Goal: Task Accomplishment & Management: Use online tool/utility

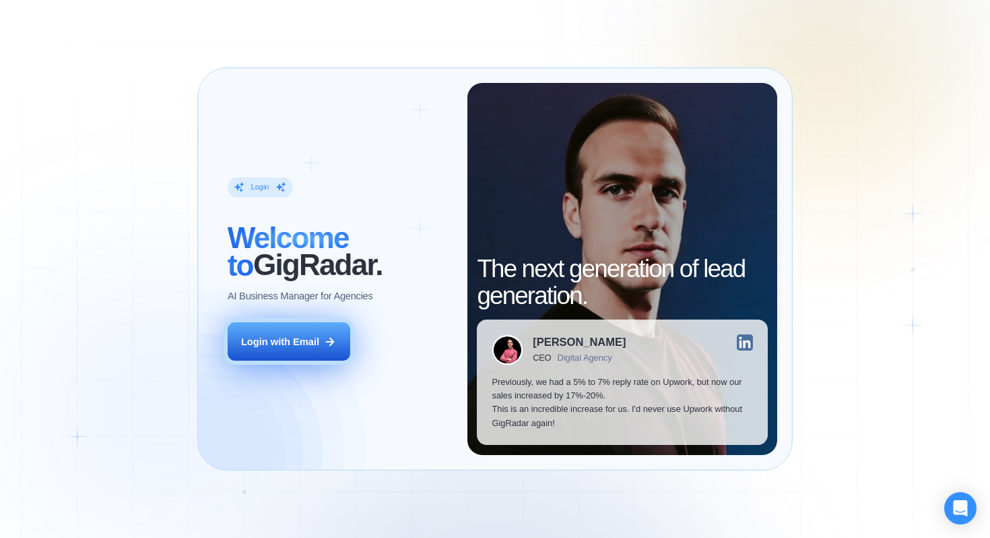
click at [279, 333] on button "Login with Email" at bounding box center [289, 341] width 123 height 38
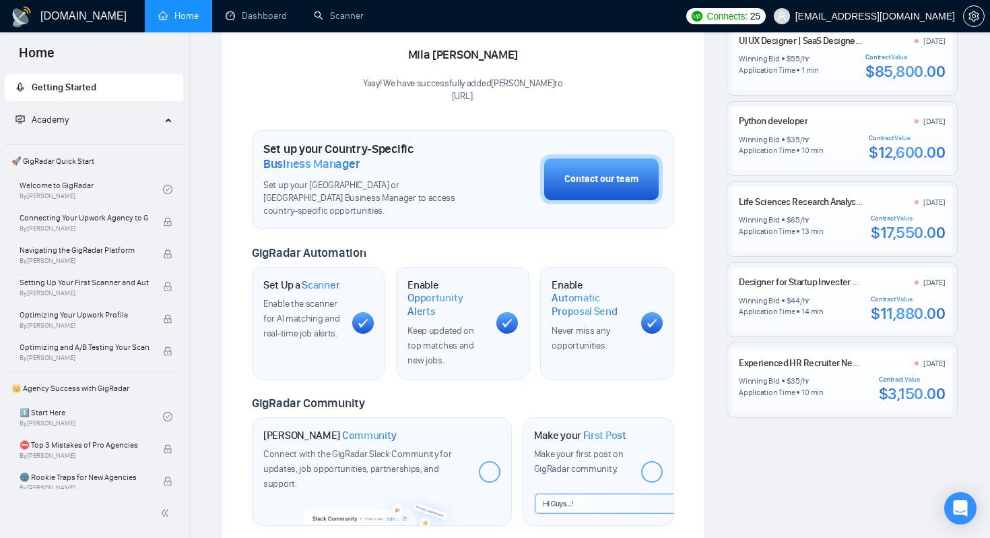
scroll to position [303, 0]
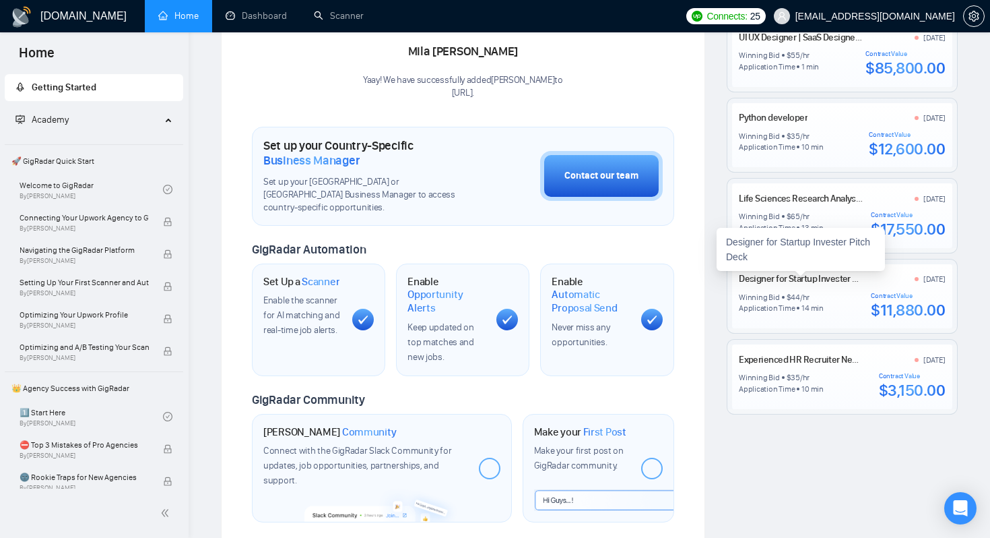
click at [791, 307] on div "Application Time" at bounding box center [767, 308] width 56 height 11
click at [811, 277] on link "Designer for Startup Invester Pitch Deck" at bounding box center [816, 278] width 154 height 11
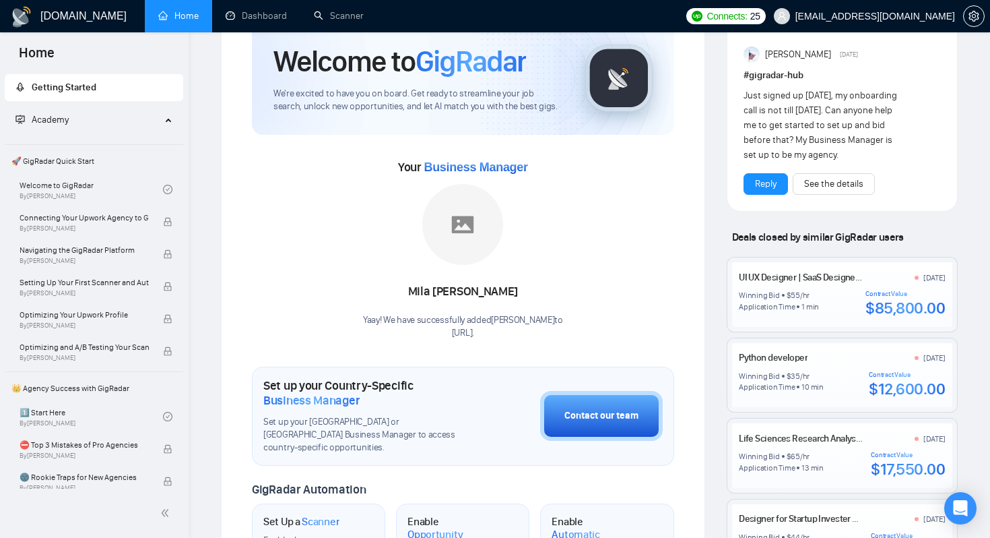
scroll to position [0, 0]
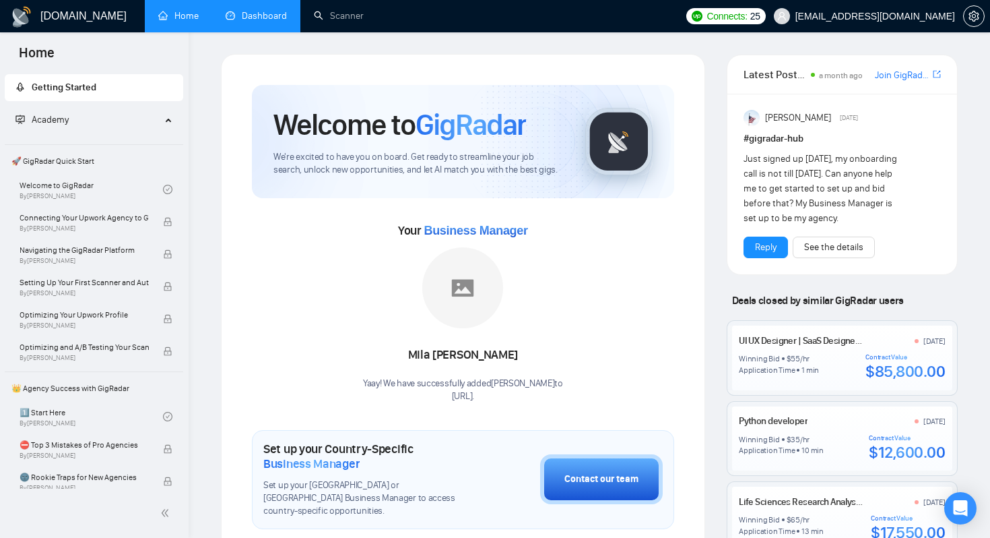
click at [274, 15] on link "Dashboard" at bounding box center [256, 15] width 61 height 11
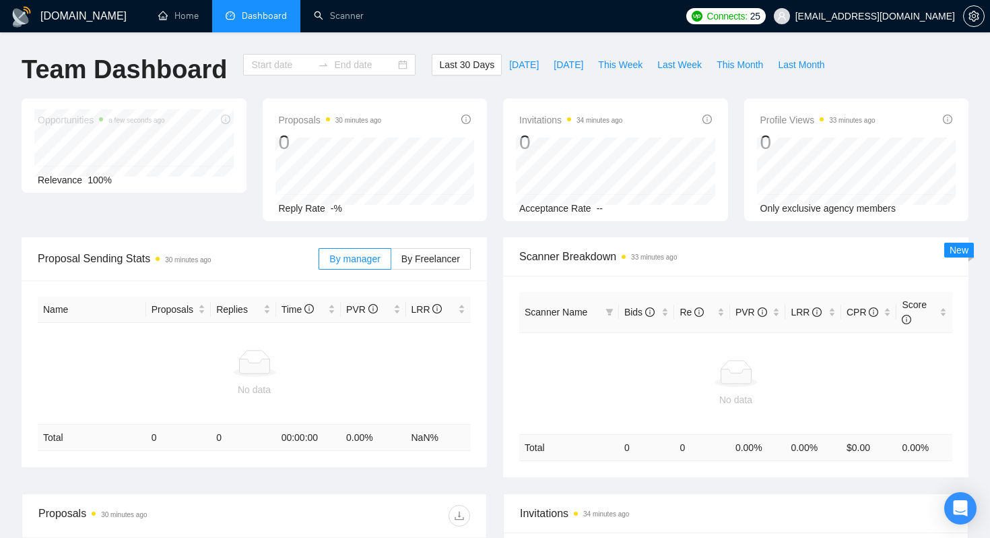
type input "[DATE]"
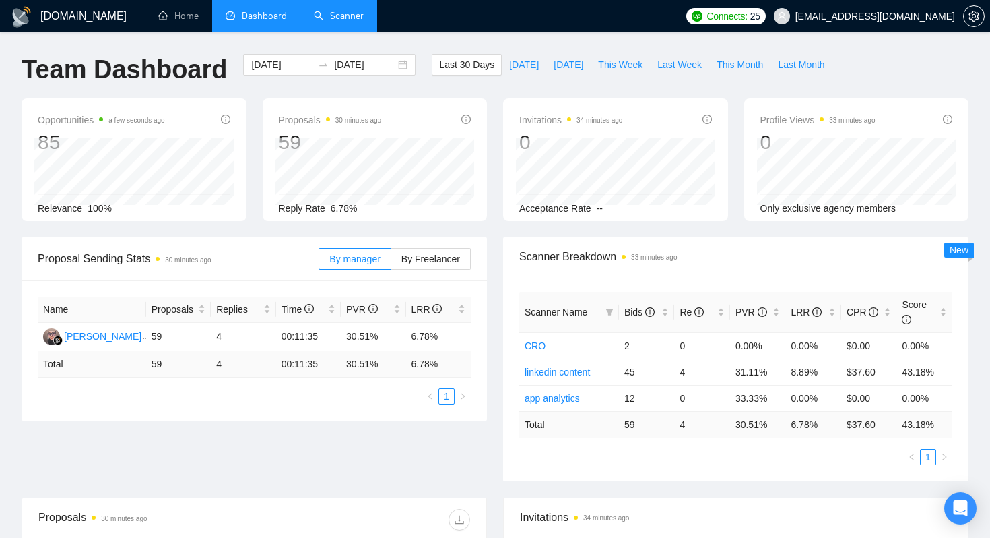
click at [349, 11] on link "Scanner" at bounding box center [339, 15] width 50 height 11
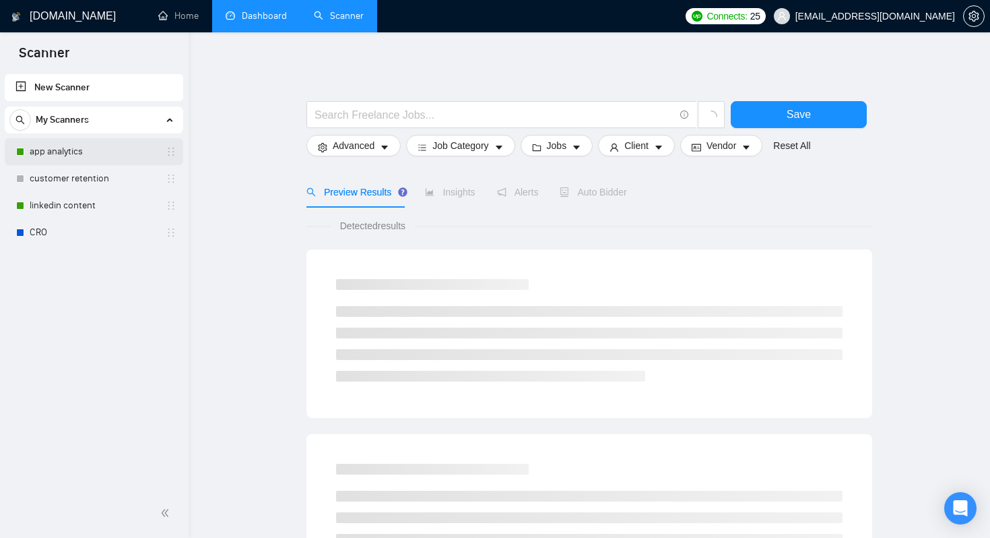
click at [120, 154] on link "app analytics" at bounding box center [94, 151] width 128 height 27
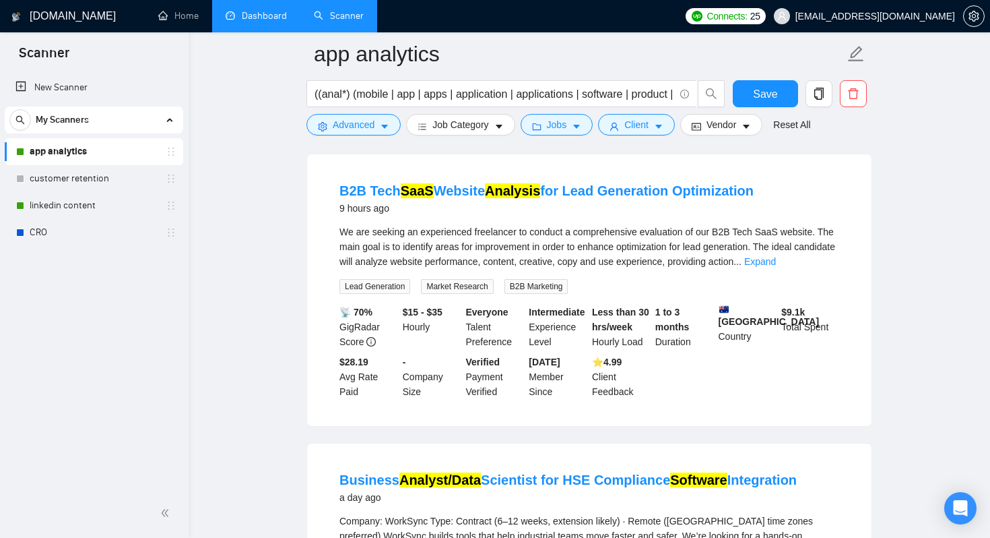
scroll to position [419, 0]
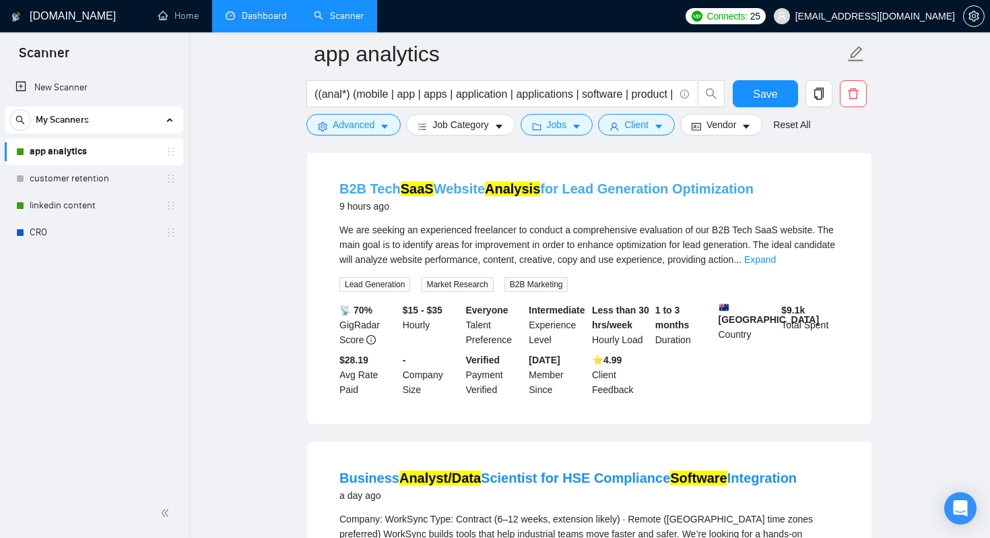
click at [504, 186] on mark "Analysis" at bounding box center [512, 188] width 55 height 15
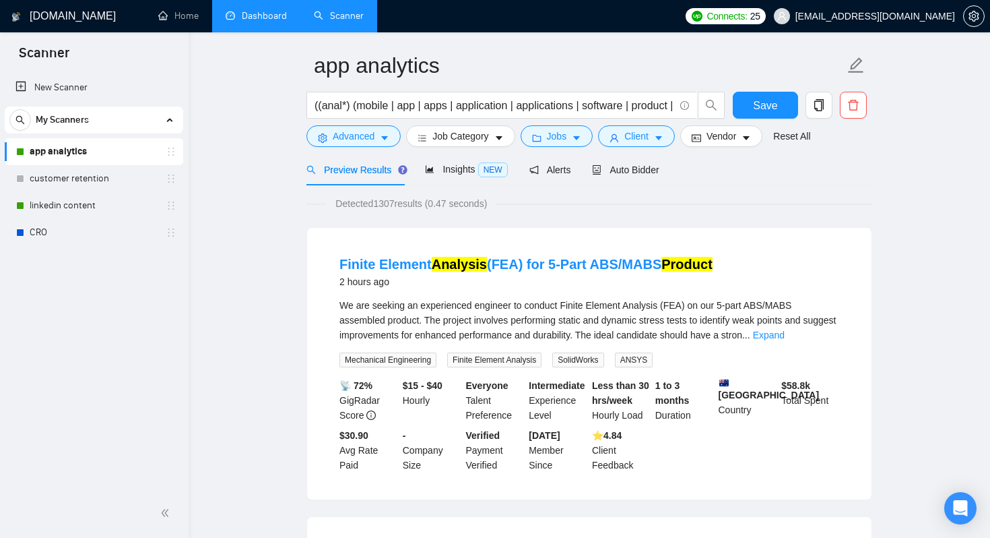
scroll to position [0, 0]
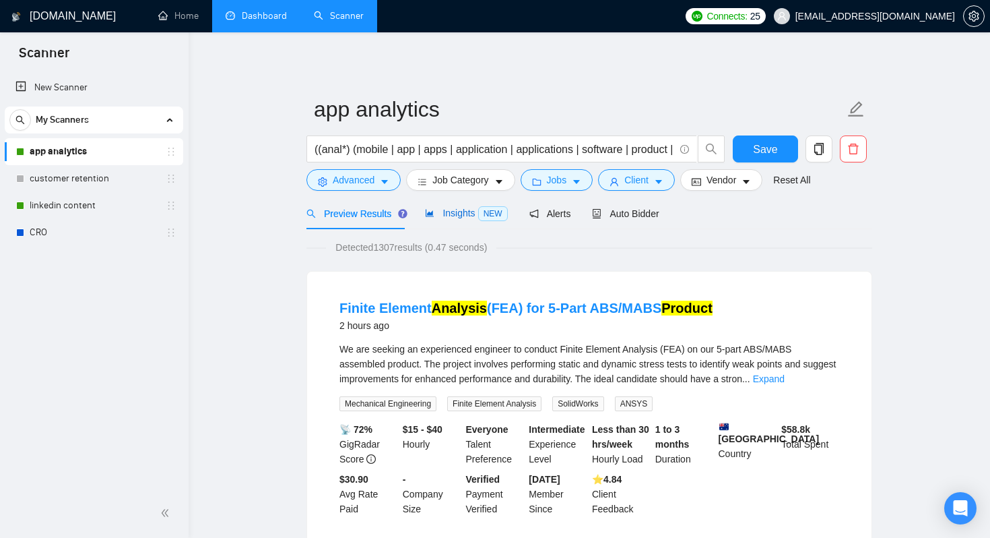
click at [464, 214] on span "Insights NEW" at bounding box center [466, 213] width 82 height 11
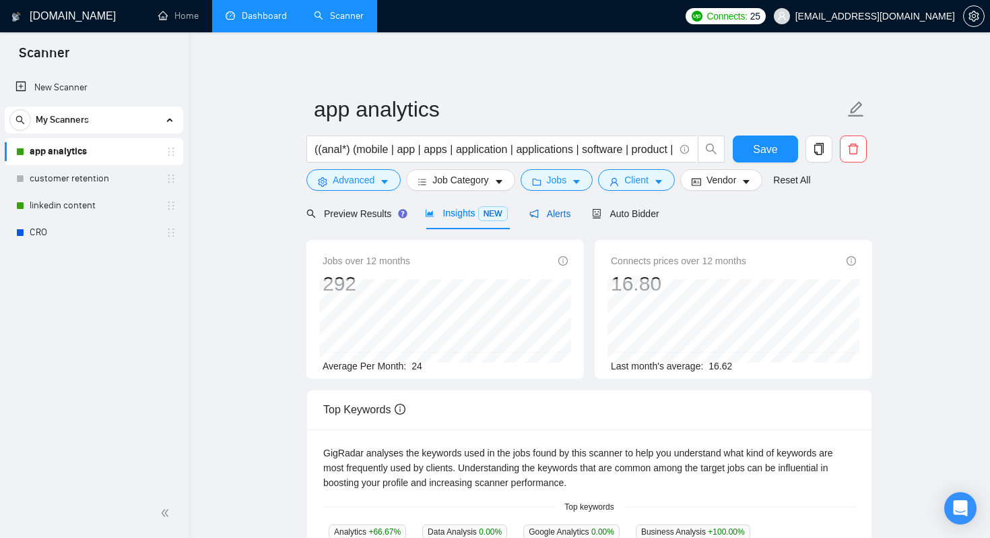
click at [562, 218] on span "Alerts" at bounding box center [551, 213] width 42 height 11
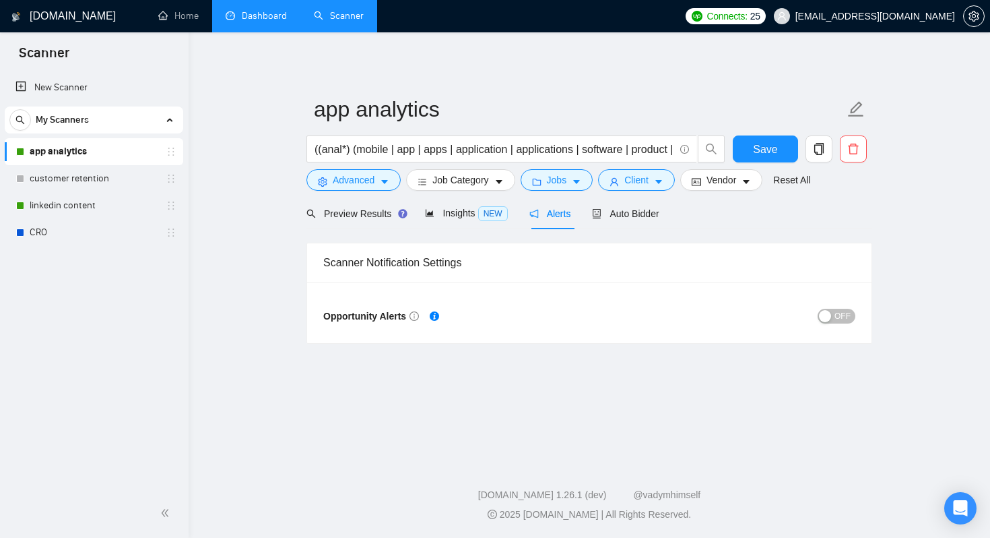
click at [835, 317] on span "OFF" at bounding box center [843, 316] width 16 height 15
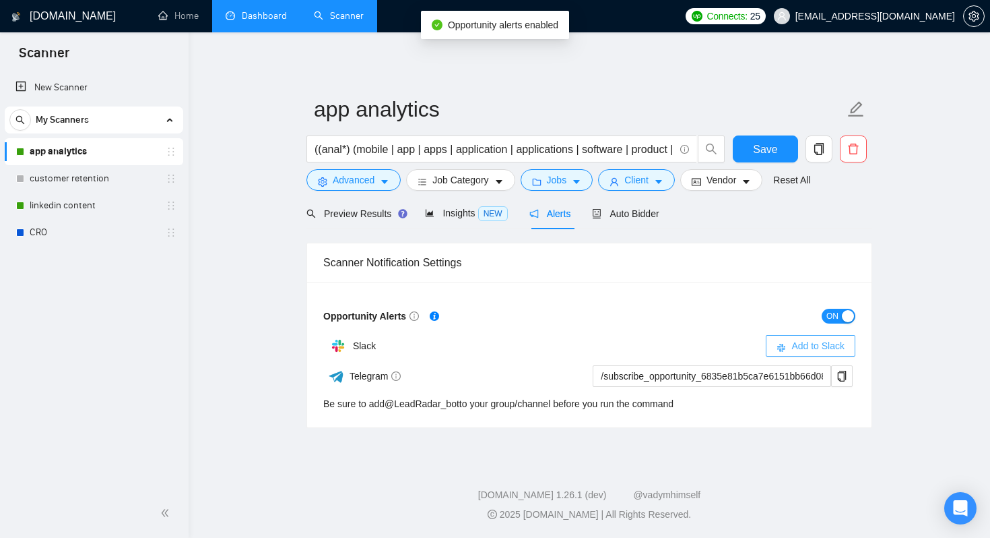
click at [851, 339] on button "Add to Slack" at bounding box center [811, 346] width 90 height 22
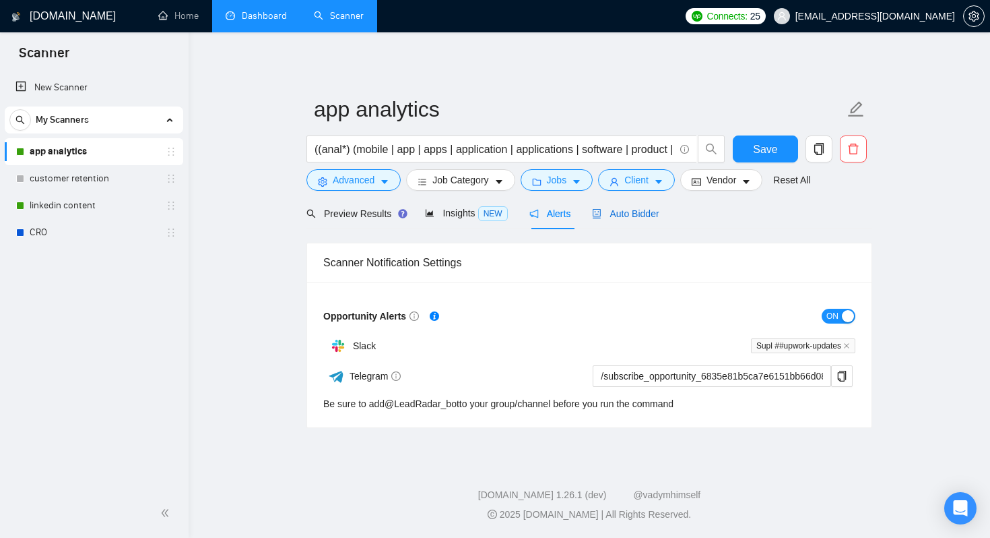
click at [614, 220] on div "Auto Bidder" at bounding box center [625, 213] width 67 height 15
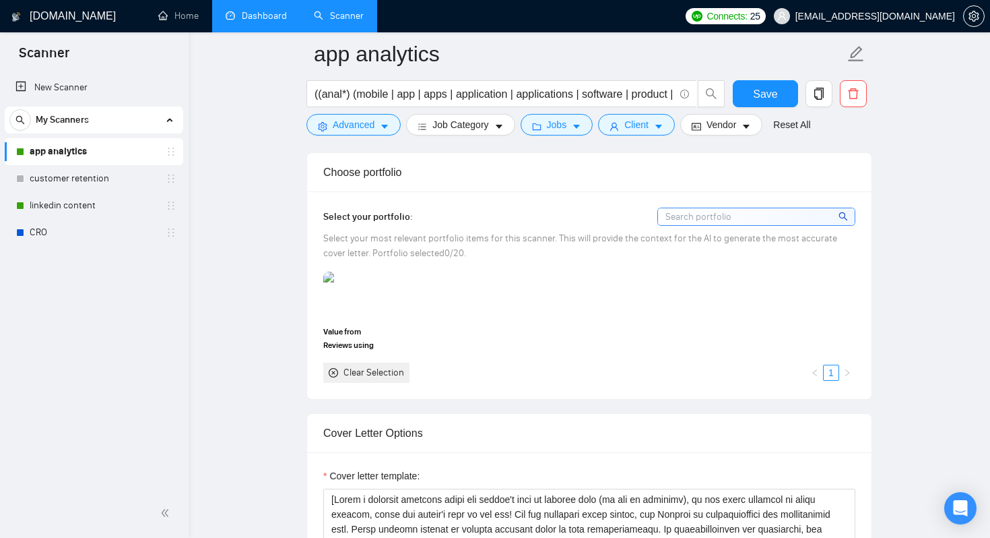
scroll to position [1202, 0]
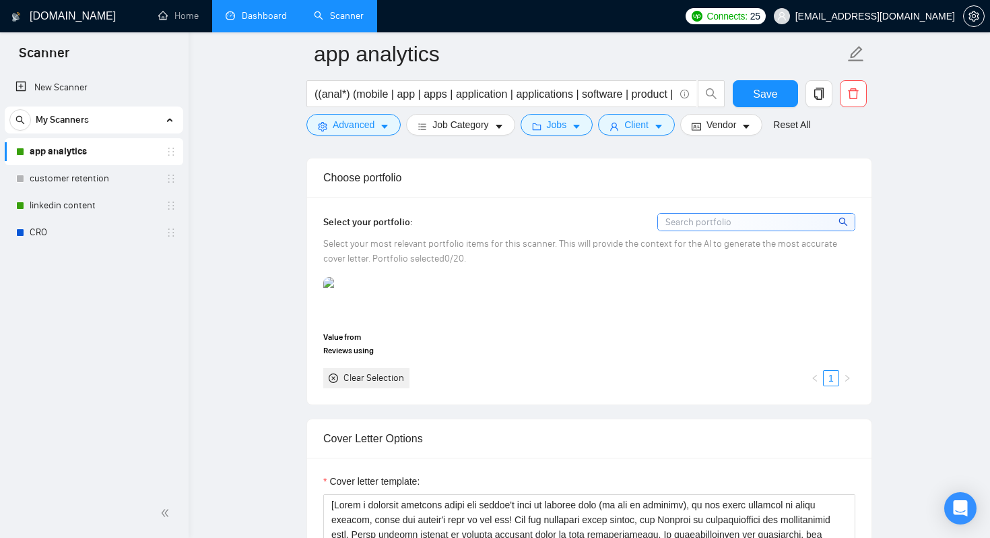
click at [720, 222] on input at bounding box center [756, 222] width 197 height 17
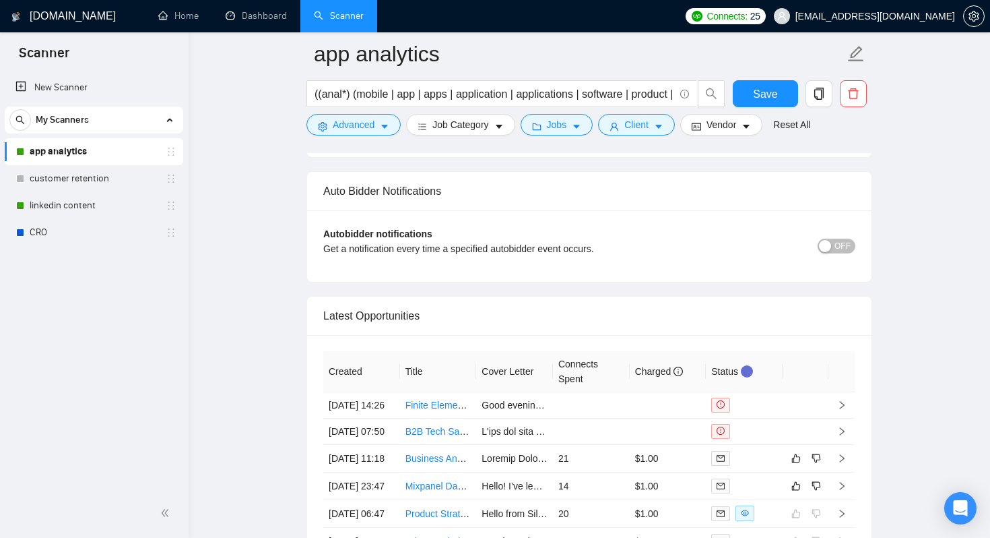
scroll to position [2287, 0]
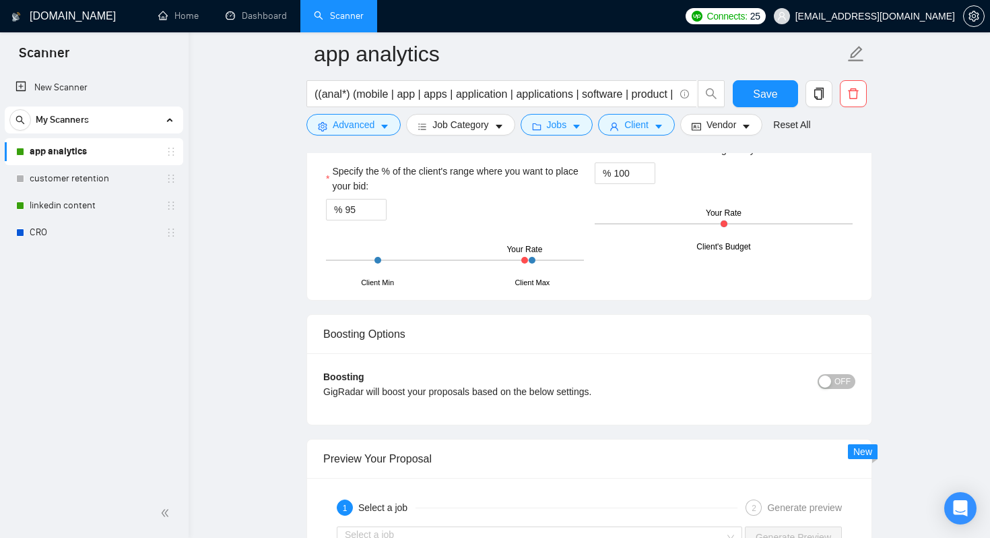
click at [103, 149] on link "app analytics" at bounding box center [94, 151] width 128 height 27
click at [87, 160] on link "app analytics" at bounding box center [94, 151] width 128 height 27
